Goal: Check status: Check status

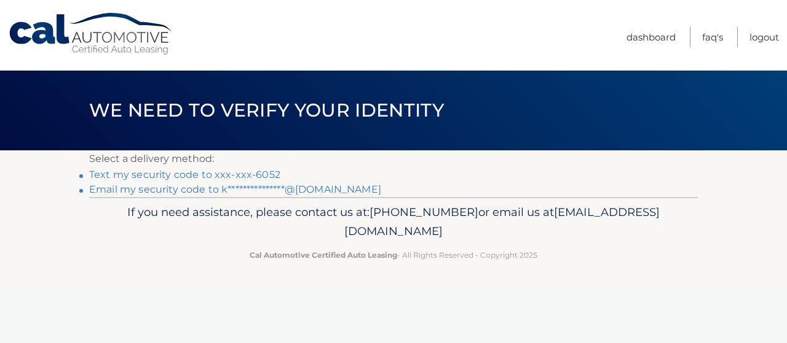
click at [219, 173] on link "Text my security code to xxx-xxx-6052" at bounding box center [184, 175] width 191 height 12
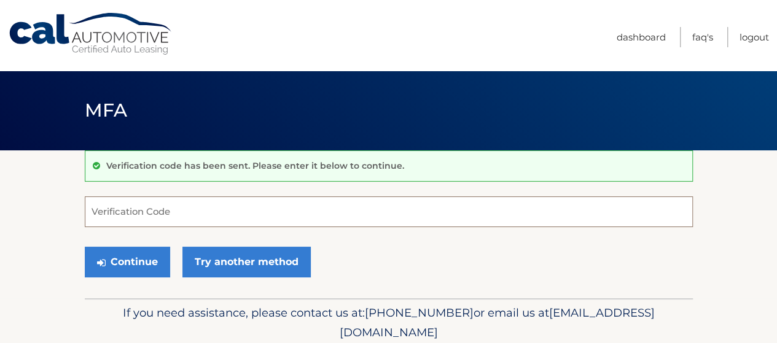
click at [184, 210] on input "Verification Code" at bounding box center [389, 212] width 608 height 31
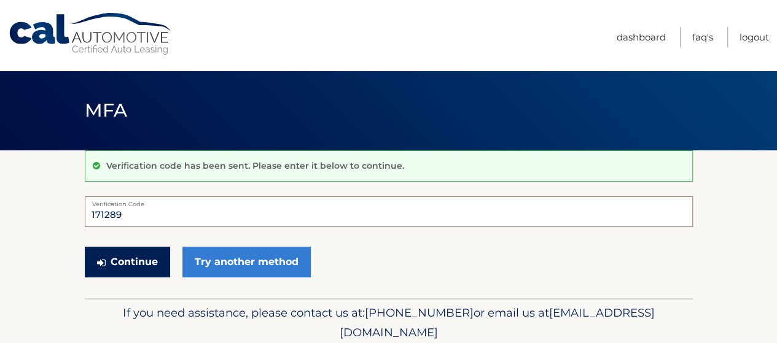
type input "171289"
click at [124, 267] on button "Continue" at bounding box center [127, 262] width 85 height 31
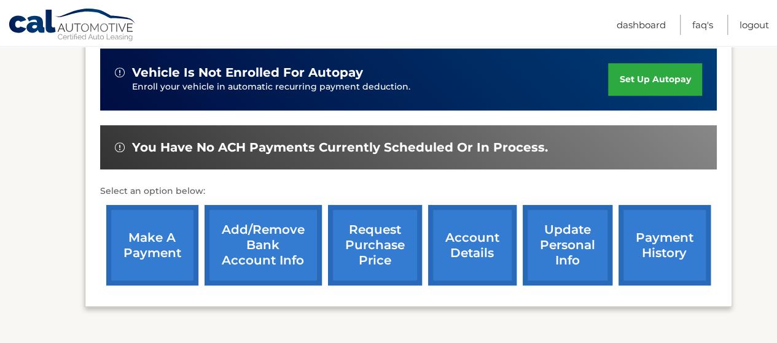
scroll to position [324, 0]
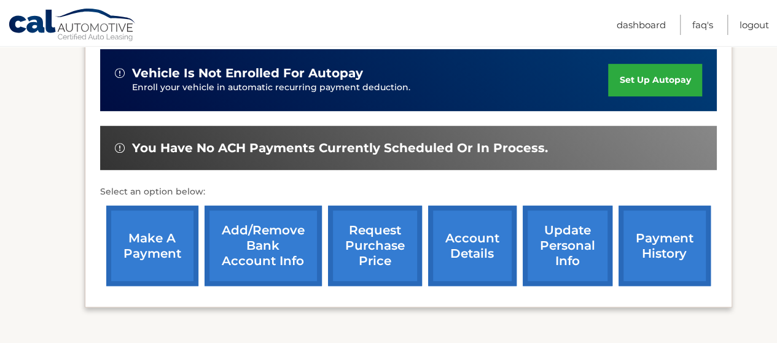
click at [265, 254] on link "Add/Remove bank account info" at bounding box center [263, 246] width 117 height 80
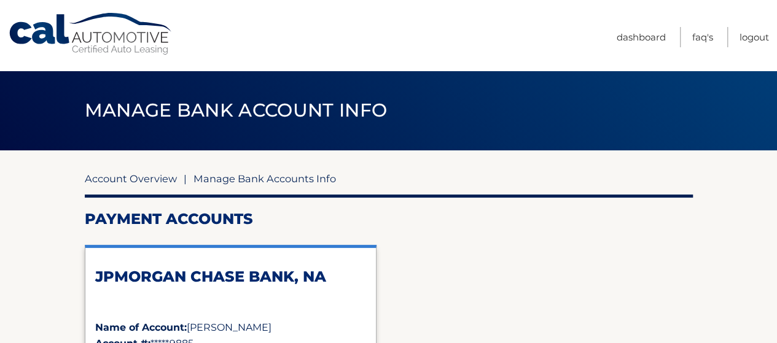
click at [125, 179] on link "Account Overview" at bounding box center [131, 179] width 92 height 12
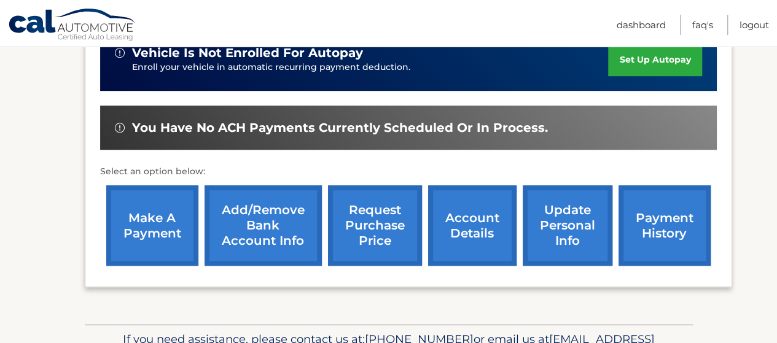
scroll to position [329, 0]
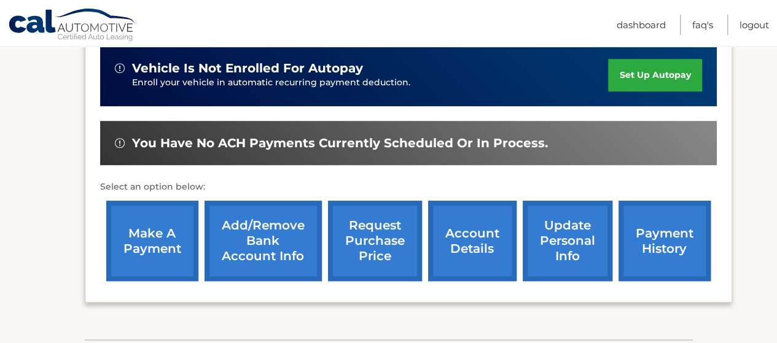
click at [664, 260] on link "payment history" at bounding box center [665, 241] width 92 height 80
